Goal: Transaction & Acquisition: Obtain resource

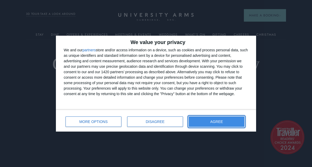
click at [208, 119] on button "AGREE" at bounding box center [217, 121] width 56 height 10
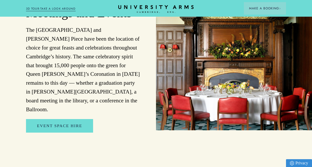
scroll to position [1362, 0]
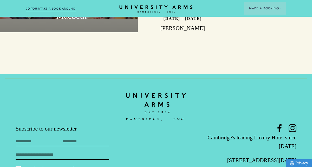
click at [150, 8] on icon "CAMBRIDGE’S LEADING LUXURY HOTEL SINCE [DATE]" at bounding box center [155, 9] width 73 height 8
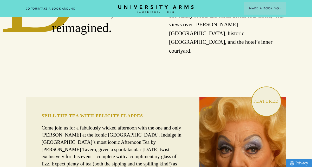
scroll to position [0, 0]
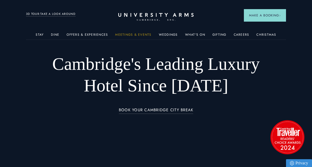
click at [137, 33] on link "Meetings & Events" at bounding box center [133, 36] width 36 height 7
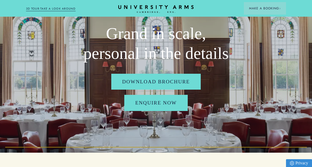
scroll to position [38, 0]
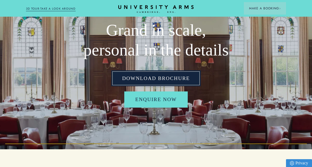
click at [189, 79] on link "Download Brochure" at bounding box center [156, 78] width 90 height 16
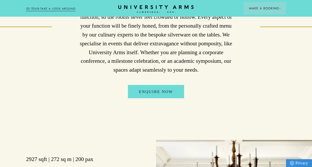
scroll to position [284, 0]
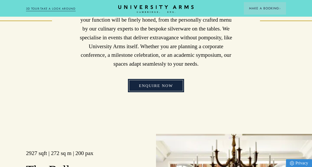
click at [167, 83] on link "Enquire Now" at bounding box center [156, 85] width 56 height 13
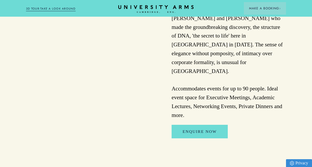
scroll to position [729, 0]
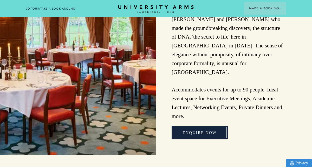
click at [199, 126] on link "Enquire Now" at bounding box center [200, 132] width 56 height 13
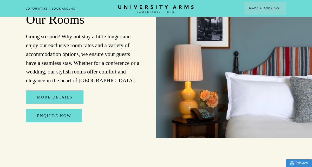
scroll to position [2612, 0]
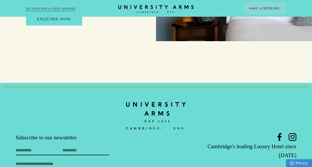
drag, startPoint x: 298, startPoint y: 127, endPoint x: 229, endPoint y: 127, distance: 68.6
click at [229, 127] on footer "Subscribe to our newsletter First Name Last Name Email By subscribing to our ne…" at bounding box center [156, 155] width 312 height 144
copy link "[EMAIL_ADDRESS][DOMAIN_NAME]"
